Goal: Complete application form

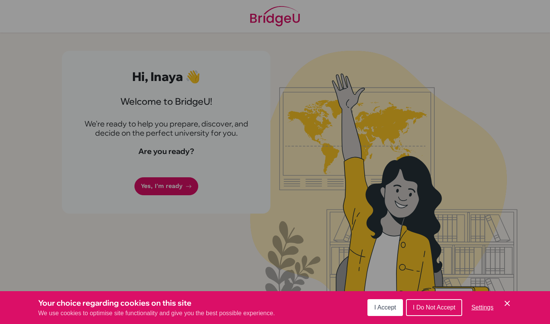
drag, startPoint x: 0, startPoint y: 0, endPoint x: 388, endPoint y: 310, distance: 497.1
click at [388, 310] on span "I Accept" at bounding box center [386, 307] width 22 height 6
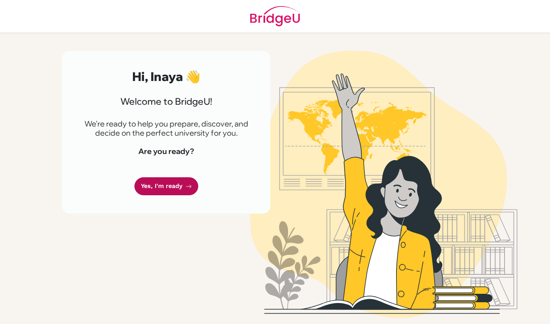
click at [165, 191] on link "Yes, I'm ready" at bounding box center [167, 186] width 64 height 18
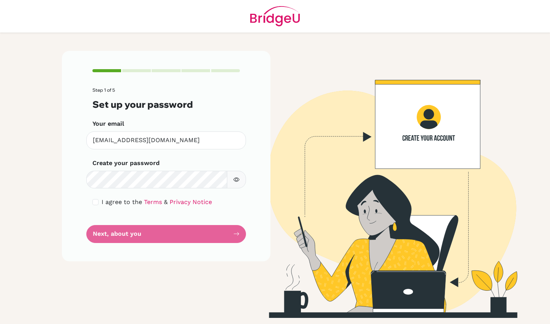
click at [103, 200] on span "I agree to the" at bounding box center [122, 201] width 41 height 7
click at [93, 201] on input "checkbox" at bounding box center [95, 202] width 6 height 6
checkbox input "true"
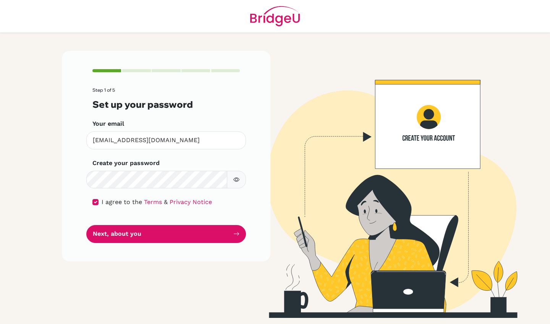
click at [112, 131] on div "Your email inayah.student@mlsi.in Invalid email" at bounding box center [166, 134] width 148 height 30
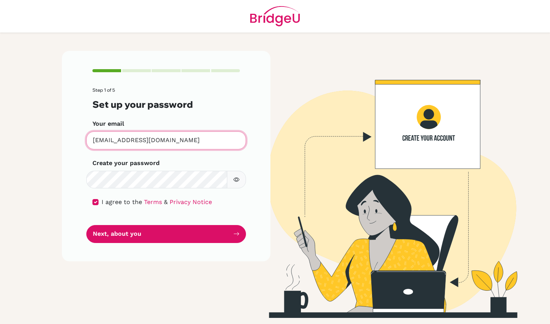
click at [112, 135] on input "inayah.student@mlsi.in" at bounding box center [166, 140] width 160 height 18
type input "inayah.student@mlsi.in"
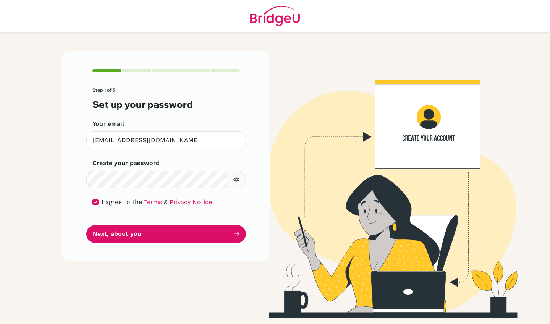
click at [243, 178] on button "button" at bounding box center [236, 180] width 19 height 18
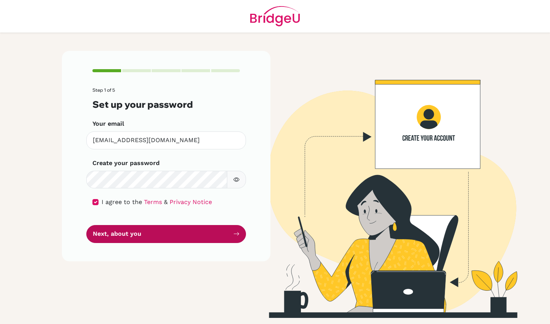
click at [191, 229] on button "Next, about you" at bounding box center [166, 234] width 160 height 18
